Goal: Task Accomplishment & Management: Manage account settings

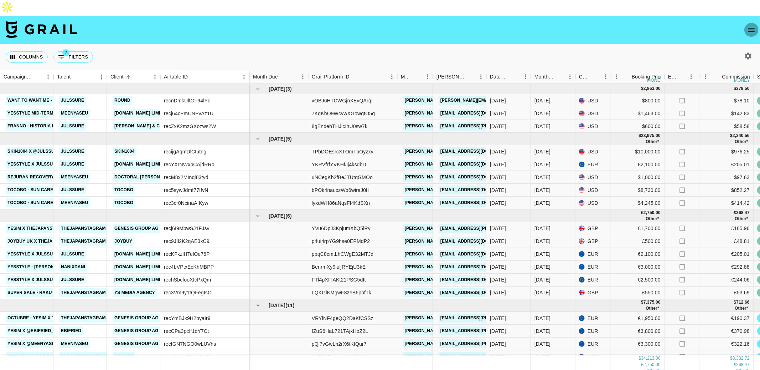
click at [748, 26] on icon "open drawer" at bounding box center [752, 30] width 9 height 9
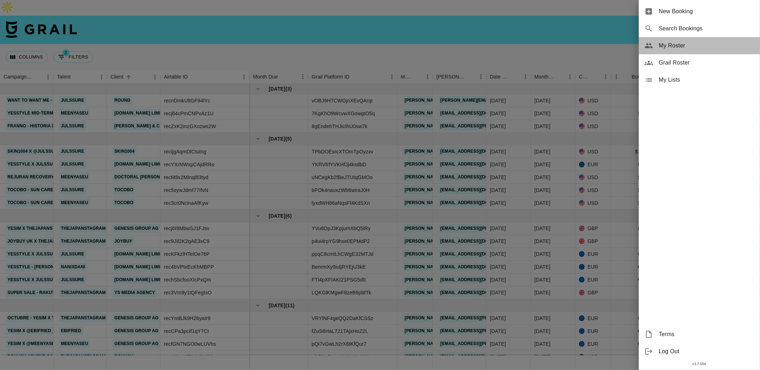
click at [670, 45] on span "My Roster" at bounding box center [707, 45] width 96 height 9
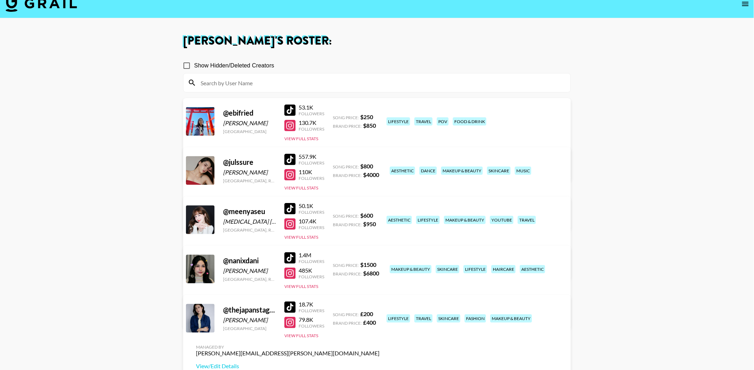
scroll to position [51, 0]
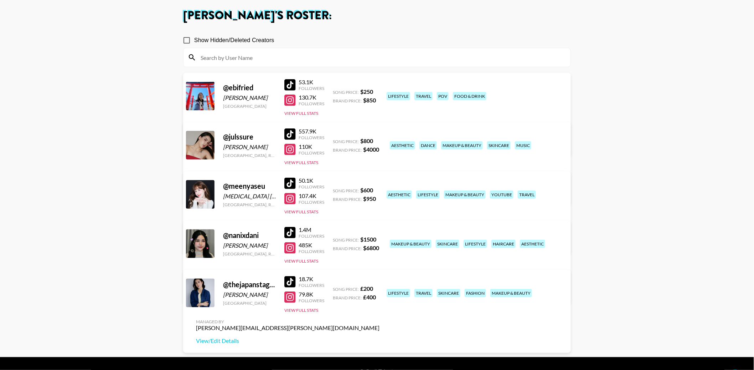
click at [380, 288] on link "View/Edit Details" at bounding box center [288, 291] width 184 height 7
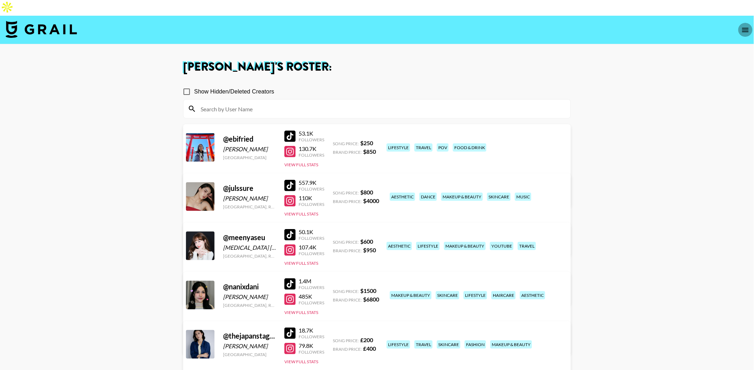
click at [744, 26] on icon "open drawer" at bounding box center [746, 30] width 9 height 9
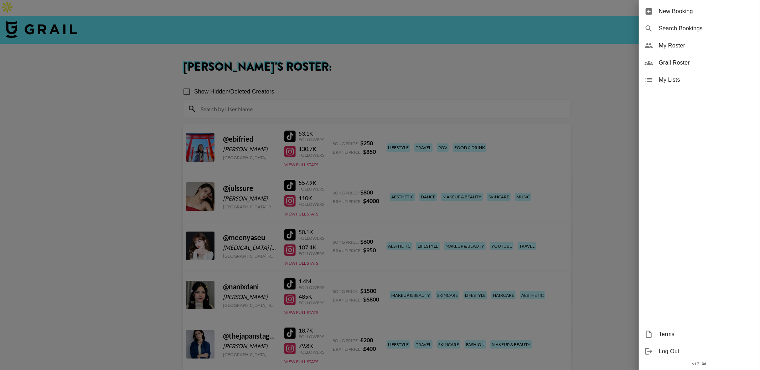
click at [684, 76] on span "My Lists" at bounding box center [707, 80] width 96 height 9
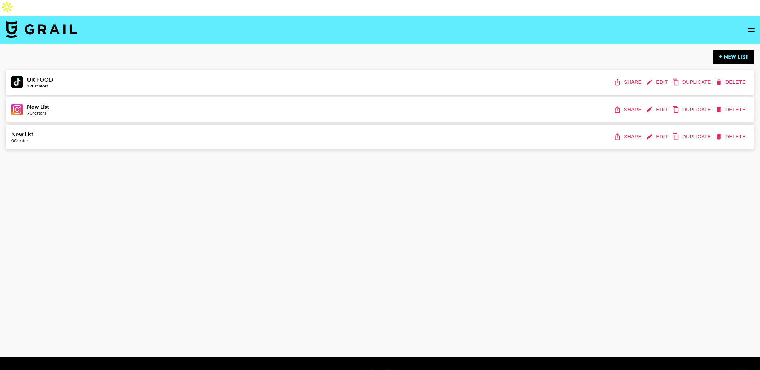
click at [656, 103] on button "Edit" at bounding box center [658, 109] width 26 height 13
select select "Song"
click at [732, 50] on button "+ New List" at bounding box center [733, 57] width 41 height 14
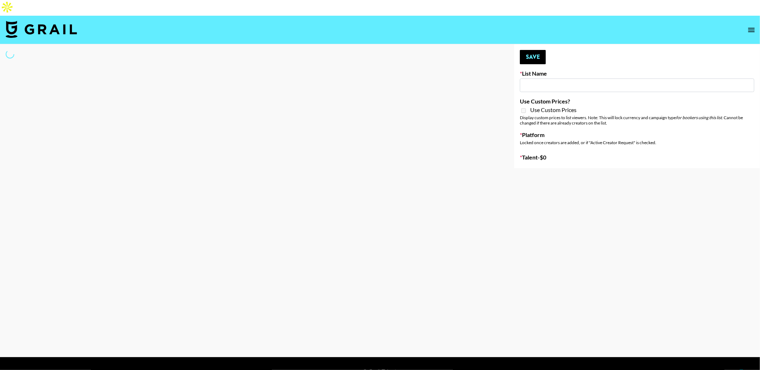
type input "New List"
select select "Song"
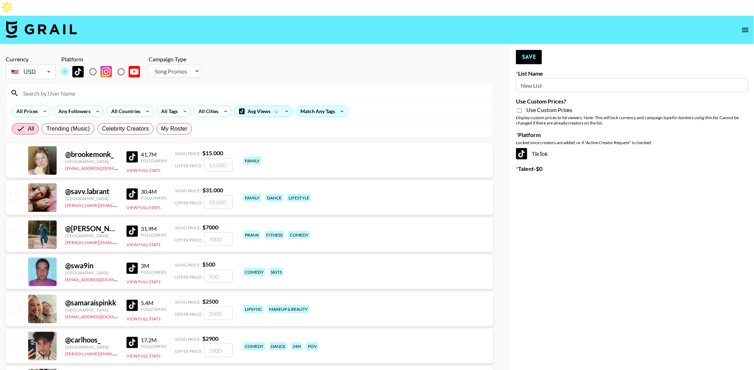
click at [91, 64] on input "radio" at bounding box center [93, 71] width 15 height 15
radio input "true"
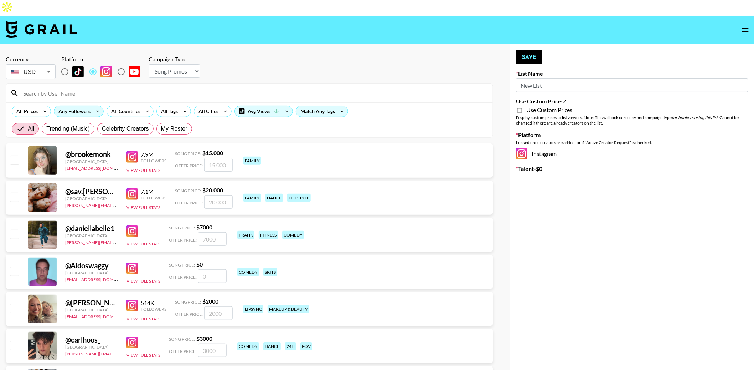
click at [92, 106] on icon at bounding box center [97, 111] width 11 height 11
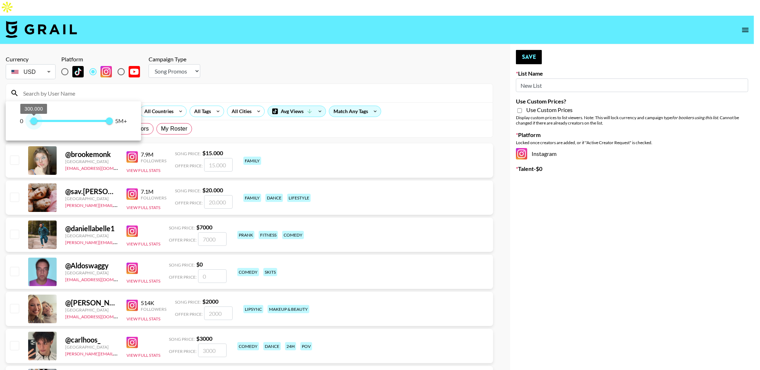
type input "400000"
drag, startPoint x: 31, startPoint y: 123, endPoint x: 35, endPoint y: 124, distance: 4.0
click at [35, 124] on span "400.000" at bounding box center [35, 120] width 7 height 7
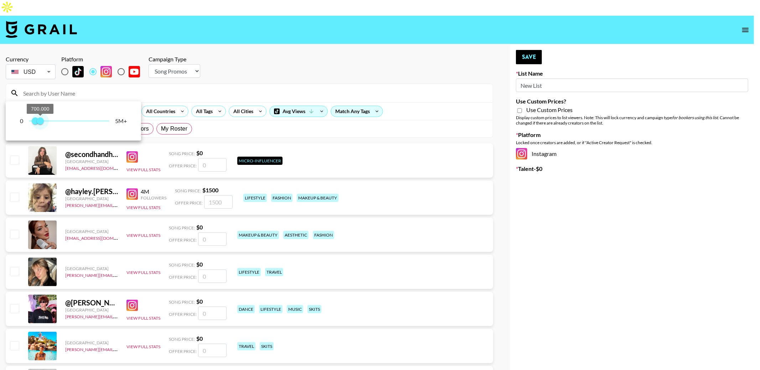
type input "500000"
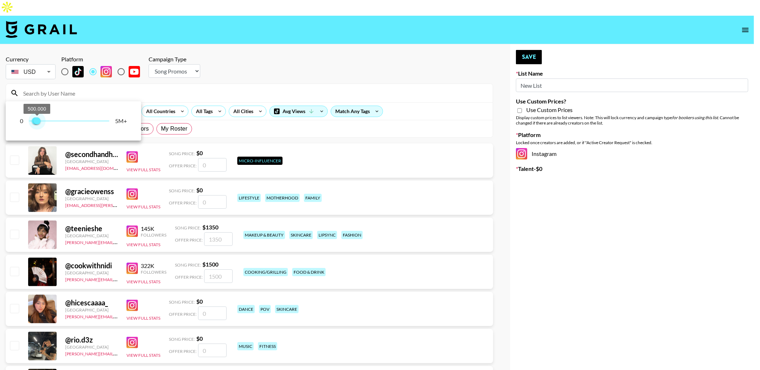
drag, startPoint x: 108, startPoint y: 119, endPoint x: 38, endPoint y: 119, distance: 70.2
click at [38, 119] on span "500.000" at bounding box center [37, 120] width 7 height 7
click at [234, 52] on div at bounding box center [380, 185] width 760 height 370
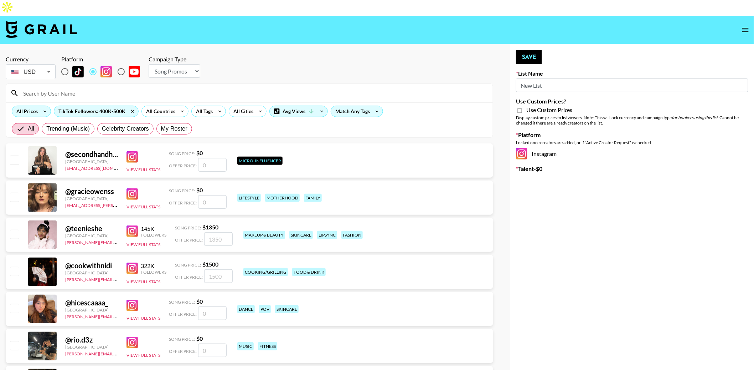
click at [48, 106] on icon at bounding box center [44, 111] width 11 height 11
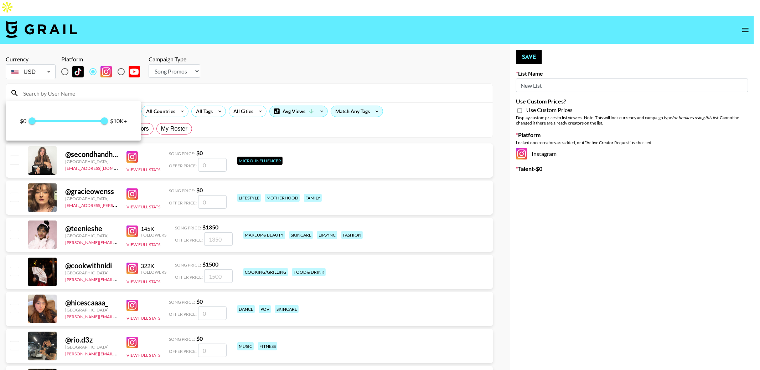
click at [248, 77] on div at bounding box center [380, 185] width 760 height 370
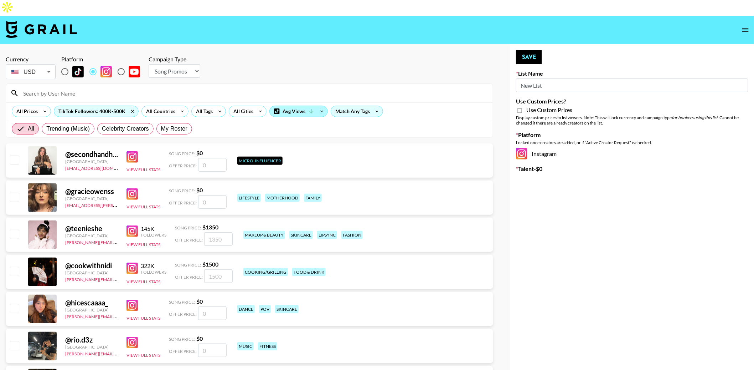
click at [310, 108] on icon at bounding box center [311, 111] width 6 height 6
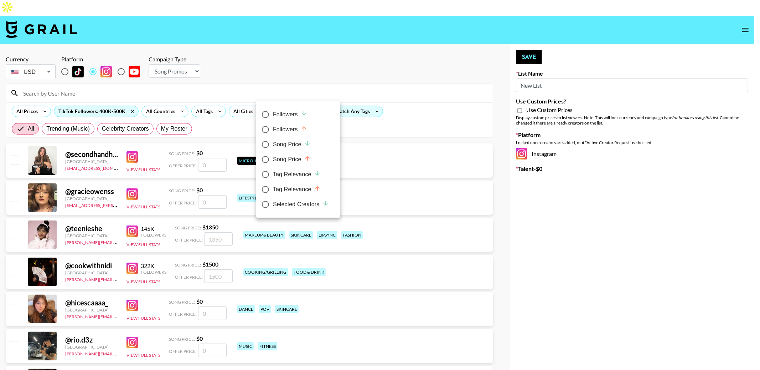
click at [294, 148] on div "Song Price" at bounding box center [292, 144] width 38 height 9
click at [273, 148] on input "Song Price" at bounding box center [265, 144] width 15 height 15
radio input "true"
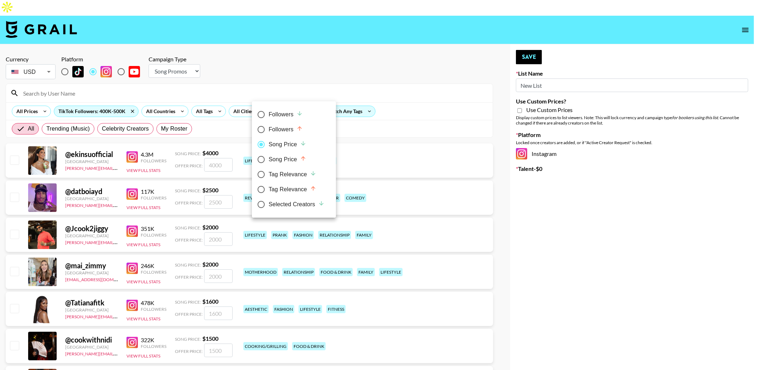
click at [340, 61] on div at bounding box center [380, 185] width 760 height 370
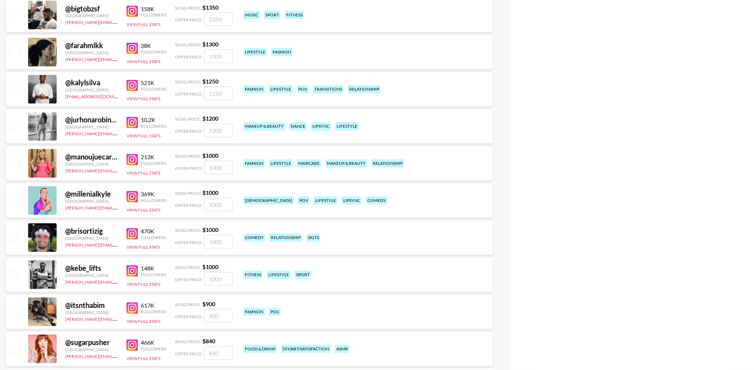
scroll to position [574, 0]
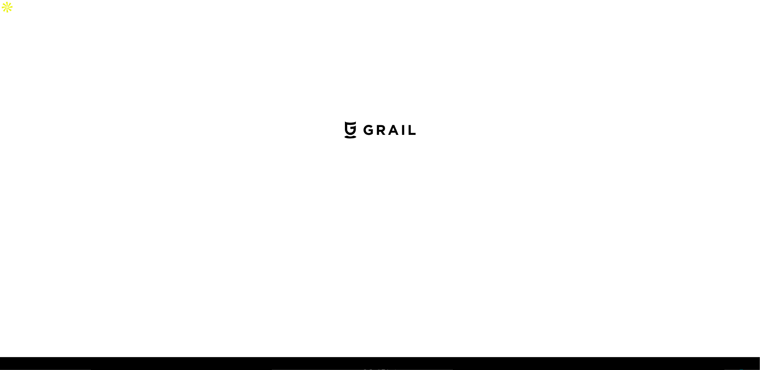
select select "USD"
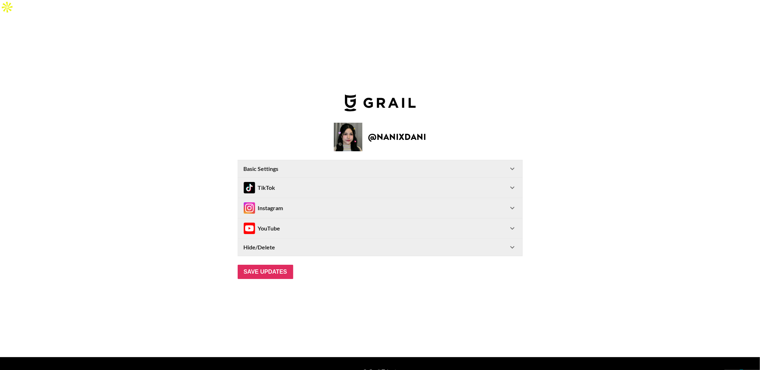
click at [341, 202] on div "Instagram" at bounding box center [376, 207] width 265 height 11
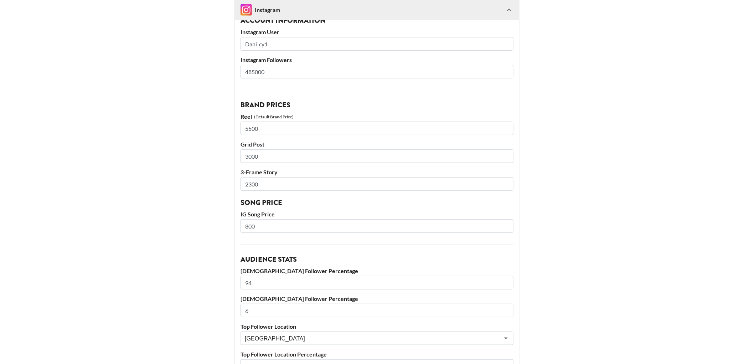
scroll to position [151, 0]
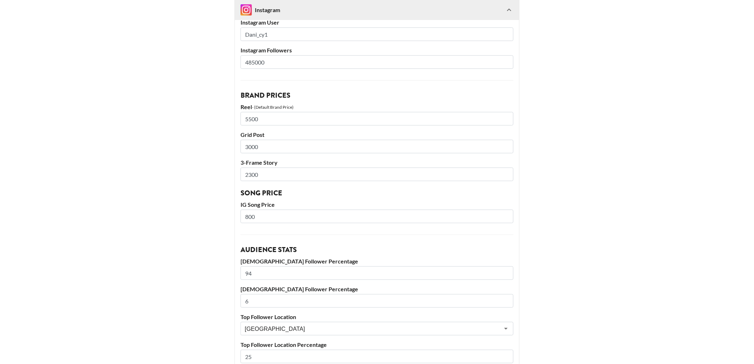
drag, startPoint x: 251, startPoint y: 201, endPoint x: 245, endPoint y: 201, distance: 6.1
click at [245, 210] on input "800" at bounding box center [377, 217] width 273 height 14
click at [198, 229] on main "@ nanixdani Basic Settings Airtable ID: recgPUVc4OKN9kFFv Manager(s) [PERSON_NA…" at bounding box center [377, 198] width 743 height 586
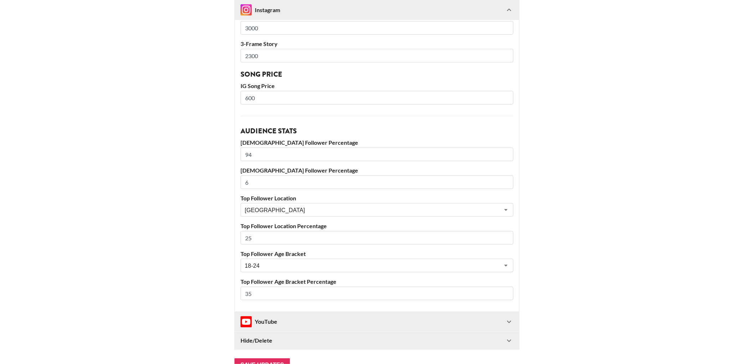
scroll to position [302, 0]
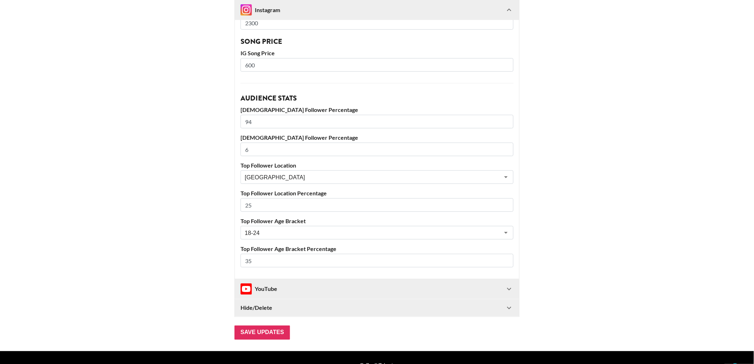
drag, startPoint x: 251, startPoint y: 49, endPoint x: 247, endPoint y: 49, distance: 3.9
click at [248, 58] on input "600" at bounding box center [377, 65] width 273 height 14
click at [275, 326] on input "Save Updates" at bounding box center [263, 333] width 56 height 14
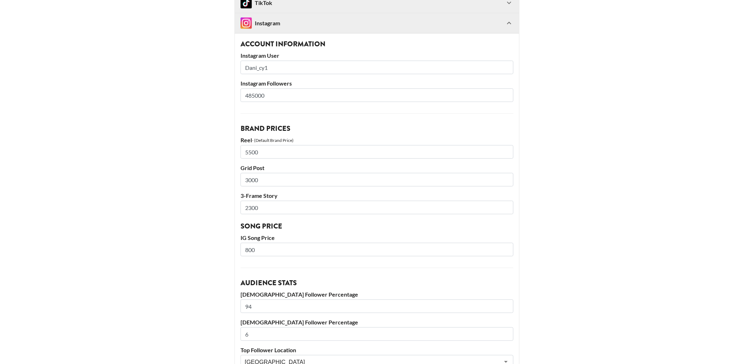
scroll to position [197, 0]
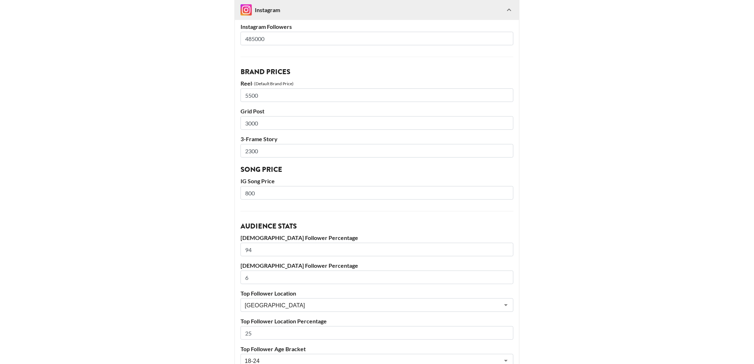
click at [255, 186] on input "800" at bounding box center [377, 193] width 273 height 14
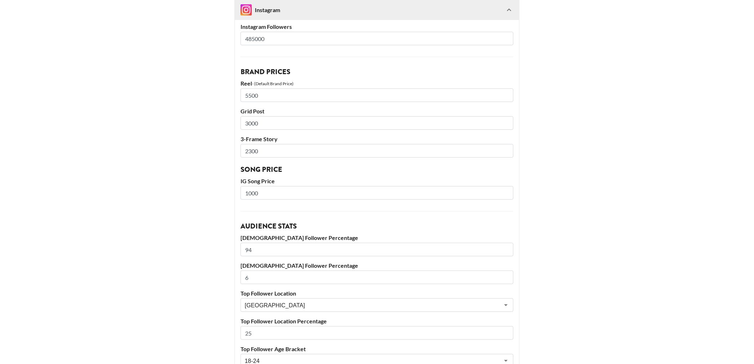
type input "1000"
click at [175, 207] on main "@ nanixdani Your changes have been saved! Basic Settings Airtable ID: recgPUVc4…" at bounding box center [377, 162] width 743 height 609
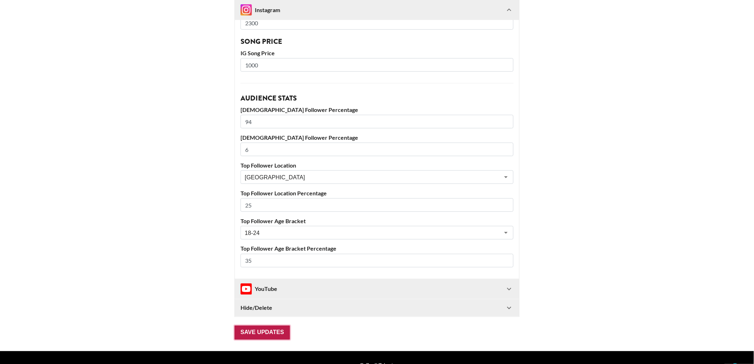
click at [243, 326] on input "Save Updates" at bounding box center [263, 333] width 56 height 14
